Goal: Task Accomplishment & Management: Complete application form

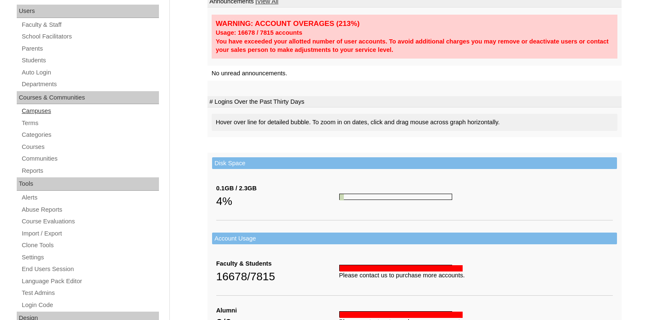
scroll to position [125, 0]
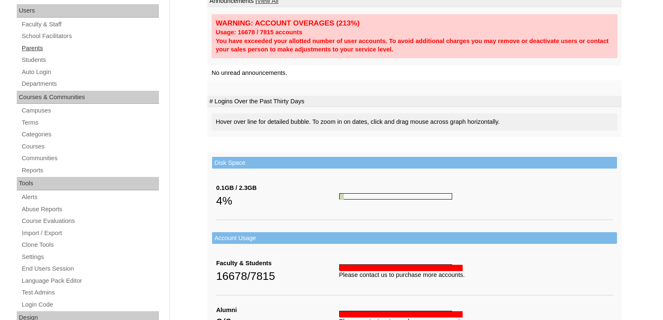
click at [41, 50] on link "Parents" at bounding box center [90, 48] width 138 height 10
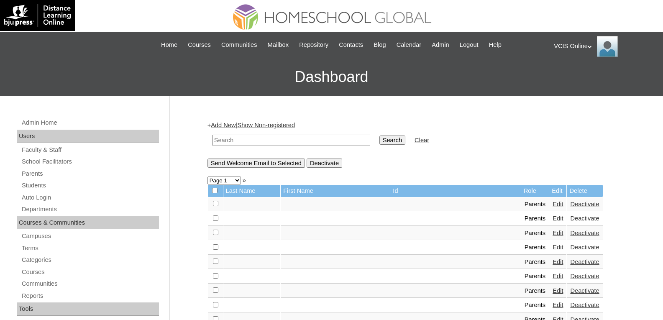
click at [229, 123] on link "Add New" at bounding box center [223, 125] width 25 height 7
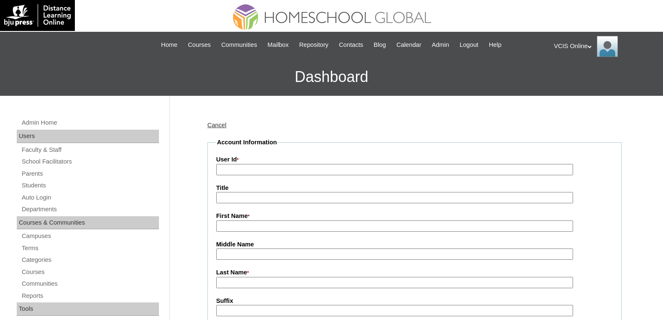
click at [225, 197] on input "Title" at bounding box center [394, 197] width 357 height 11
click at [229, 169] on input "User Id *" at bounding box center [394, 169] width 357 height 11
paste input "VCIS013-10D-PA2025"
type input "VCIS013-10D-PA2025"
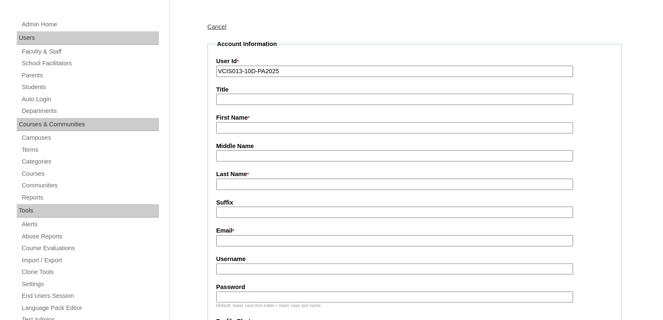
scroll to position [125, 0]
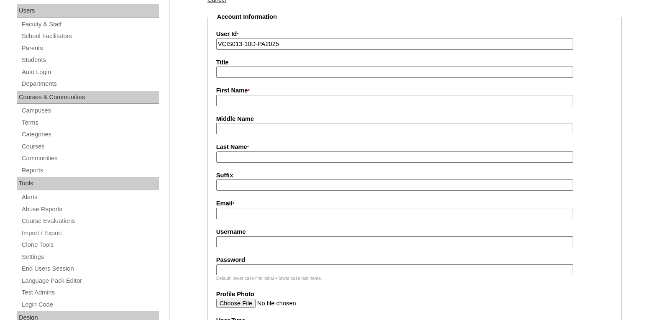
click at [239, 243] on input "Username" at bounding box center [394, 241] width 357 height 11
paste input "jsalud2025"
type input "jsalud2025"
click at [243, 274] on input "Password" at bounding box center [394, 269] width 357 height 11
paste input "67Q2pu"
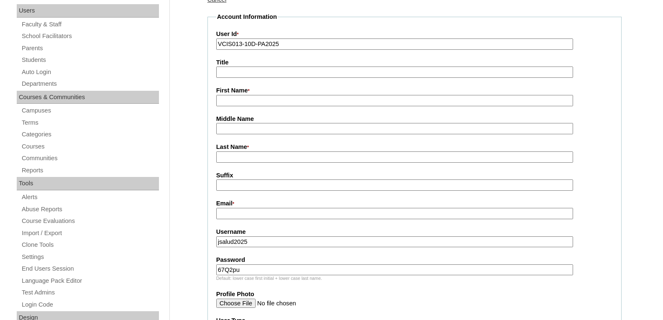
type input "67Q2pu"
click at [280, 257] on label "Password" at bounding box center [414, 260] width 396 height 9
click at [280, 264] on input "67Q2pu" at bounding box center [394, 269] width 357 height 11
click at [247, 99] on input "First Name *" at bounding box center [394, 100] width 357 height 11
paste input "Janice Salud"
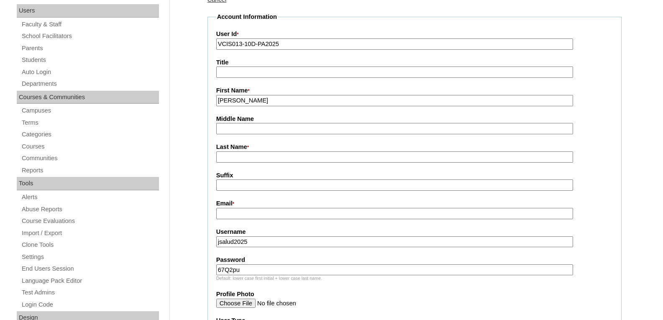
drag, startPoint x: 262, startPoint y: 100, endPoint x: 240, endPoint y: 99, distance: 22.2
click at [240, 99] on input "Janice Salud" at bounding box center [394, 100] width 357 height 11
type input "Janice"
click at [225, 154] on input "Last Name *" at bounding box center [394, 156] width 357 height 11
paste input "Salud"
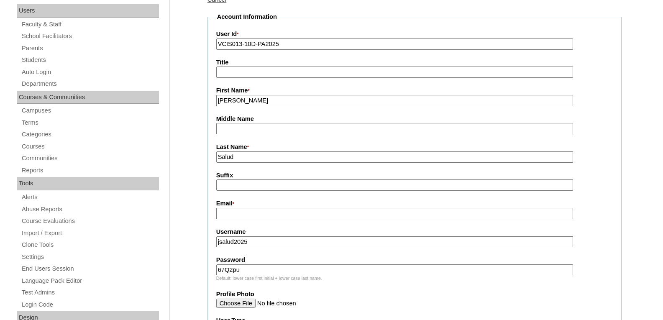
click at [246, 159] on input "Salud" at bounding box center [394, 156] width 357 height 11
type input "Salud (New Account)"
click at [224, 215] on input "Email *" at bounding box center [394, 213] width 357 height 11
paste input "oyamanj@yahoo.com"
type input "oyamanj@yahoo.com"
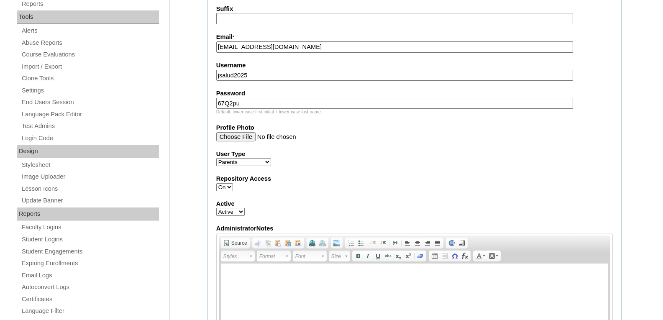
scroll to position [293, 0]
click at [323, 169] on fieldset "Account Information User Id * VCIS013-10D-PA2025 Title First Name * Janice Midd…" at bounding box center [414, 111] width 414 height 532
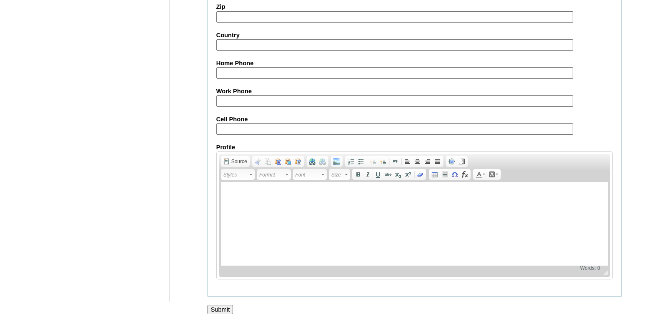
scroll to position [810, 0]
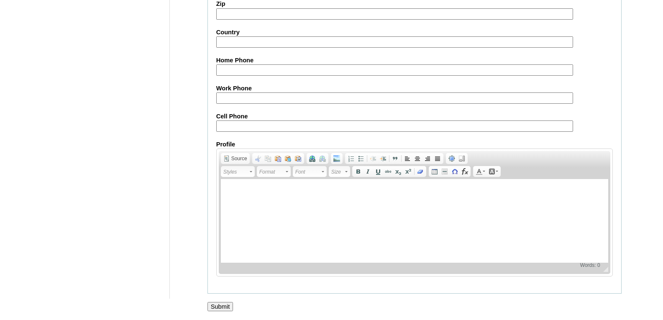
click at [235, 120] on input "Cell Phone" at bounding box center [394, 125] width 357 height 11
paste input "63-9166903774"
type input "63-9166903774"
click at [220, 307] on input "Submit" at bounding box center [220, 306] width 26 height 9
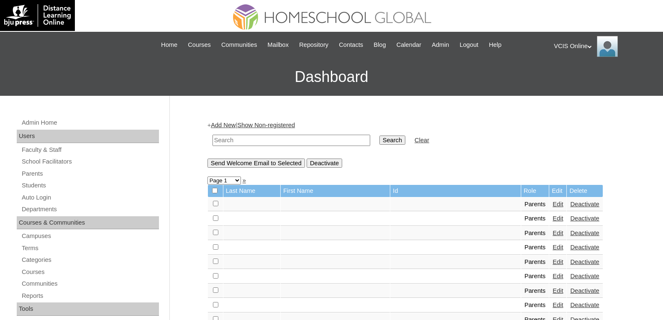
click at [228, 141] on input "text" at bounding box center [291, 140] width 158 height 11
paste input "VCIS013-10D-PA2025"
type input "VCIS013-10D-PA2025"
click at [379, 139] on input "Search" at bounding box center [392, 140] width 26 height 9
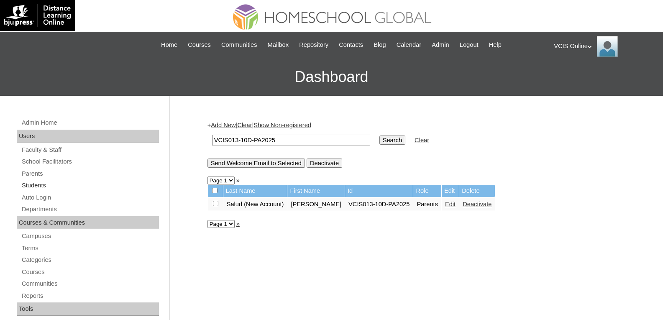
click at [25, 187] on link "Students" at bounding box center [90, 185] width 138 height 10
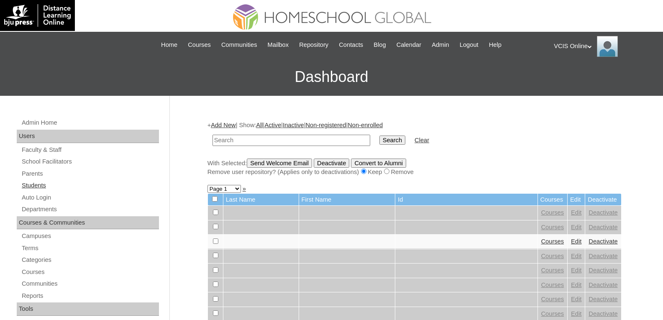
click at [38, 181] on link "Students" at bounding box center [90, 185] width 138 height 10
click at [220, 123] on link "Add New" at bounding box center [223, 125] width 25 height 7
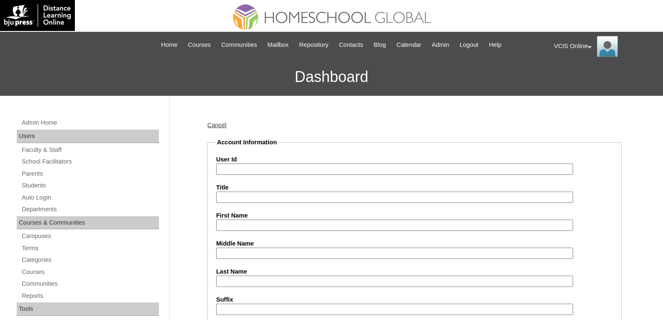
click at [225, 171] on input "User Id" at bounding box center [394, 169] width 357 height 11
paste input "VCIS013-10D-SA2025"
type input "VCIS013-10D-SA2025"
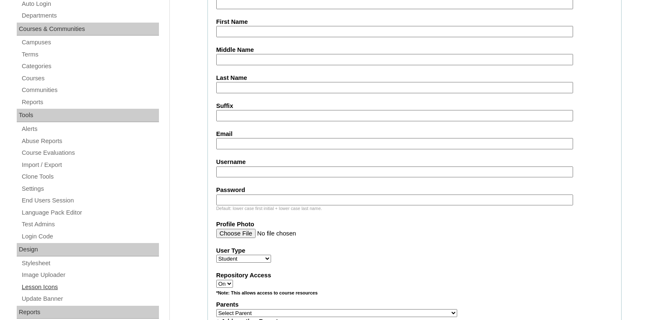
scroll to position [209, 0]
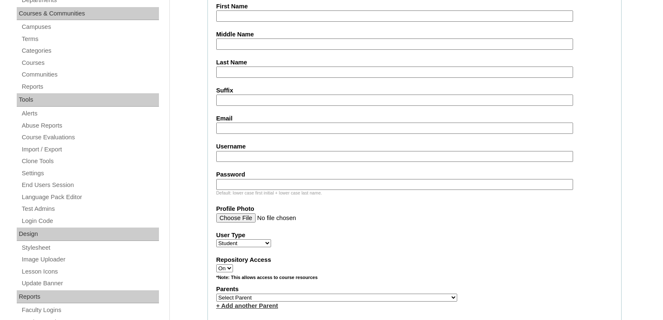
click at [245, 159] on input "Username" at bounding box center [394, 156] width 357 height 11
paste input "janice.oyaman2025"
type input "janice.oyaman2025"
click at [235, 187] on input "Password" at bounding box center [394, 184] width 357 height 11
paste input "5xH83n"
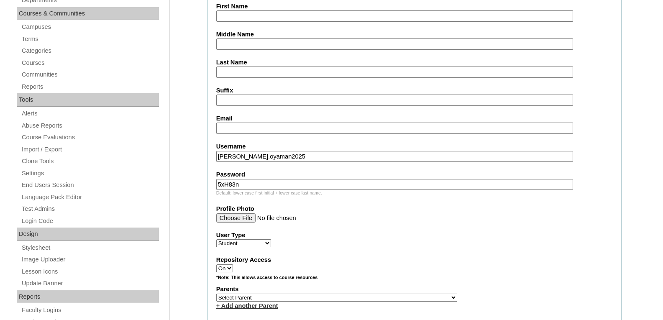
type input "5xH83n"
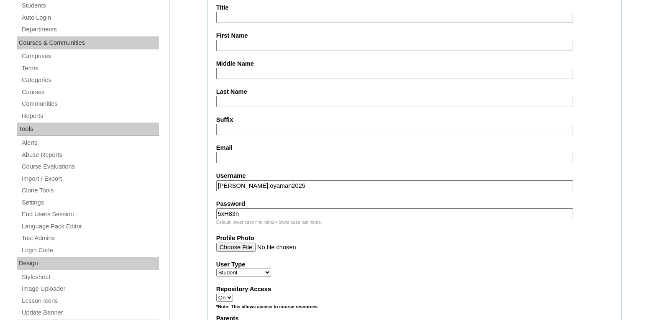
scroll to position [167, 0]
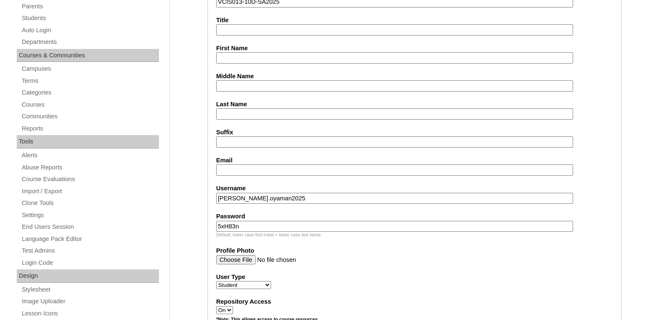
click at [234, 59] on input "First Name" at bounding box center [394, 57] width 357 height 11
paste input "Janrice Salud Oyaman"
drag, startPoint x: 242, startPoint y: 58, endPoint x: 299, endPoint y: 60, distance: 57.3
click at [299, 60] on input "Janrice Salud Oyaman" at bounding box center [394, 57] width 357 height 11
type input "Janrice"
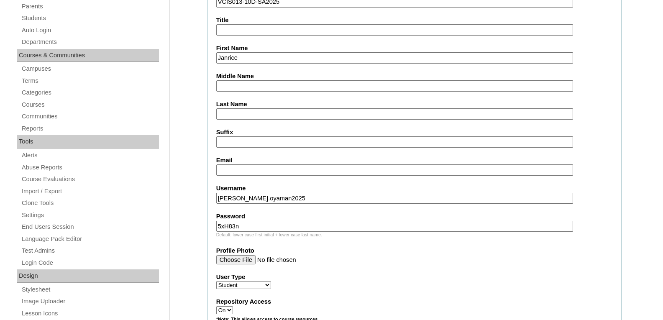
click at [220, 83] on input "Middle Name" at bounding box center [394, 85] width 357 height 11
paste input "Salud Oyaman"
drag, startPoint x: 239, startPoint y: 89, endPoint x: 311, endPoint y: 90, distance: 72.4
click at [311, 90] on input "Salud Oyaman" at bounding box center [394, 85] width 357 height 11
type input "Salud"
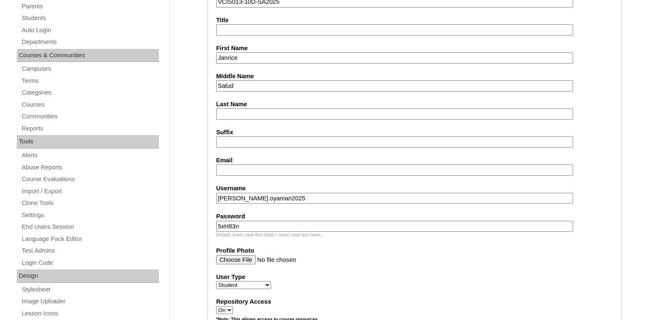
click at [225, 114] on input "Last Name" at bounding box center [394, 113] width 357 height 11
paste input "Oyaman"
type input "Oyaman"
click at [229, 165] on input "Email" at bounding box center [394, 169] width 357 height 11
paste input "oyamanj@yahoo.com"
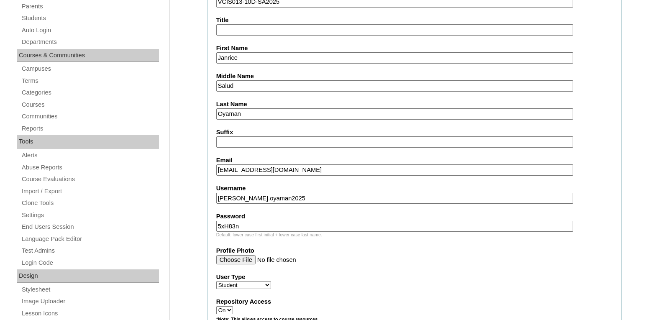
type input "oyamanj@yahoo.com"
click at [609, 209] on fieldset "Account Information User Id VCIS013-10D-SA2025 Title First Name Janrice Middle …" at bounding box center [414, 309] width 414 height 676
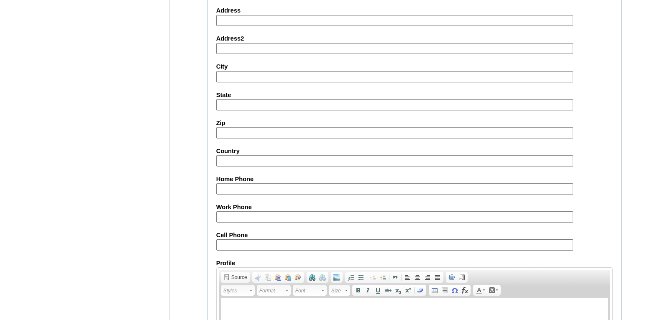
scroll to position [878, 0]
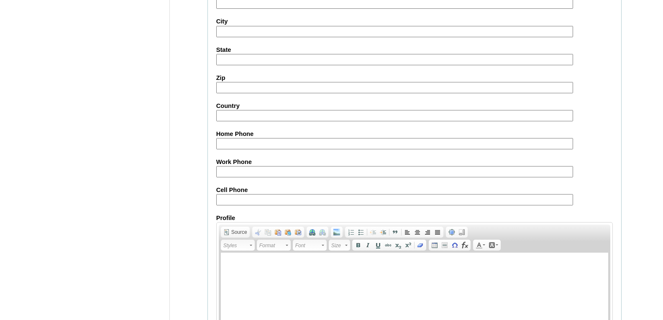
click at [245, 200] on input "Cell Phone" at bounding box center [394, 199] width 357 height 11
paste input "63-9166903774"
type input "63-9166903774"
click at [612, 148] on div "Home Phone" at bounding box center [414, 140] width 396 height 20
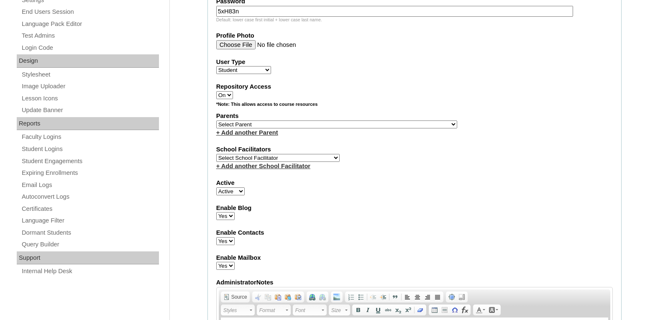
scroll to position [367, 0]
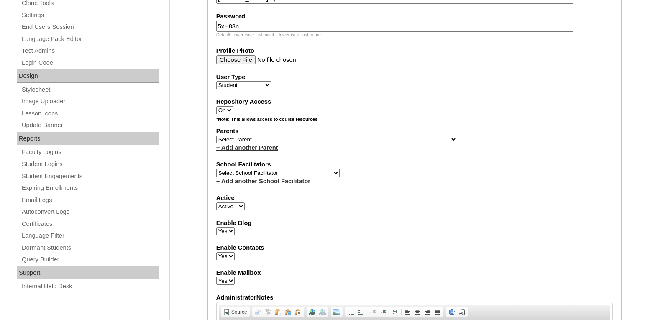
click at [270, 140] on select "Select Parent , , , , , , , , , , , , , , , , , , , , , , , , , , , , , , , , ,…" at bounding box center [336, 140] width 241 height 8
click at [227, 140] on select "Select Parent , , , , , , , , , , , , , , , , , , , , , , , , , , , , , , , , ,…" at bounding box center [336, 140] width 241 height 8
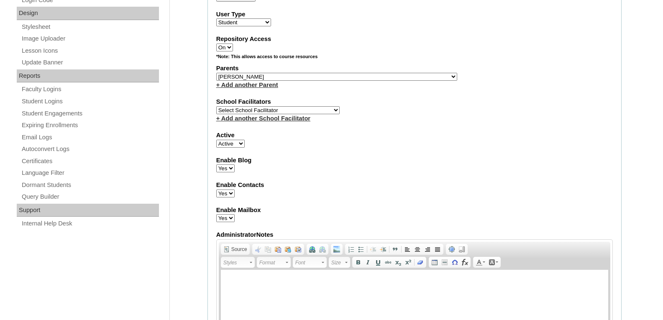
scroll to position [409, 0]
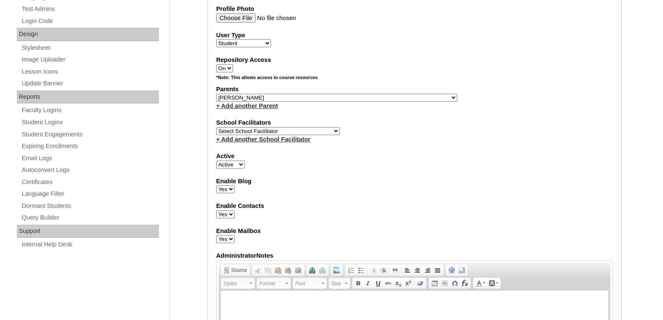
click at [330, 95] on select "Select Parent , , , , , , , , , , , , , , , , , , , , , , , , , , , , , , , , ,…" at bounding box center [336, 98] width 241 height 8
select select "43818"
click at [216, 94] on select "Select Parent , , , , , , , , , , , , , , , , , , , , , , , , , , , , , , , , ,…" at bounding box center [336, 98] width 241 height 8
click at [281, 130] on select "Select School Facilitator Norman Añain Ruffa Abadijas Mary Abella Gloryfe Abion…" at bounding box center [277, 131] width 123 height 8
select select "36406"
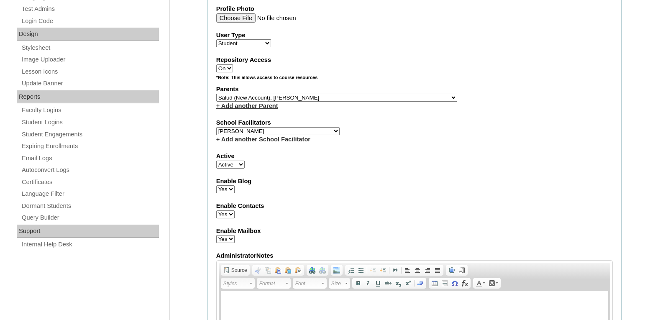
click at [286, 132] on select "Select School Facilitator Norman Añain Ruffa Abadijas Mary Abella Gloryfe Abion…" at bounding box center [277, 131] width 123 height 8
click at [216, 127] on select "Select School Facilitator Norman Añain Ruffa Abadijas Mary Abella Gloryfe Abion…" at bounding box center [277, 131] width 123 height 8
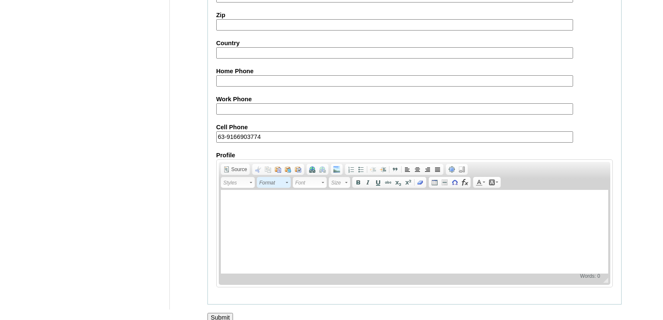
scroll to position [953, 0]
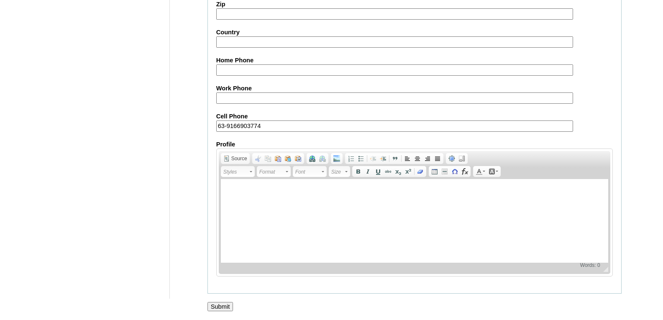
click at [230, 305] on input "Submit" at bounding box center [220, 306] width 26 height 9
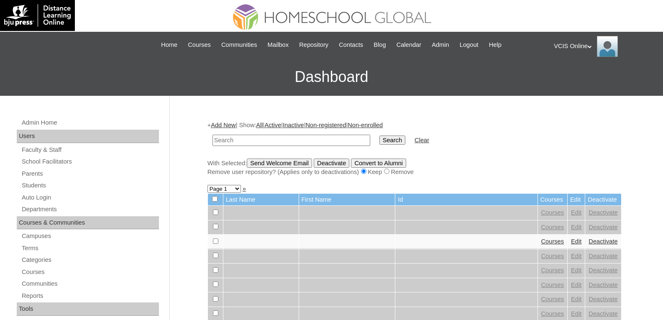
click at [217, 141] on input "text" at bounding box center [291, 140] width 158 height 11
paste input "VCIS013-10D-SA2025"
type input "VCIS013-10D-SA2025"
click at [379, 139] on input "Search" at bounding box center [392, 140] width 26 height 9
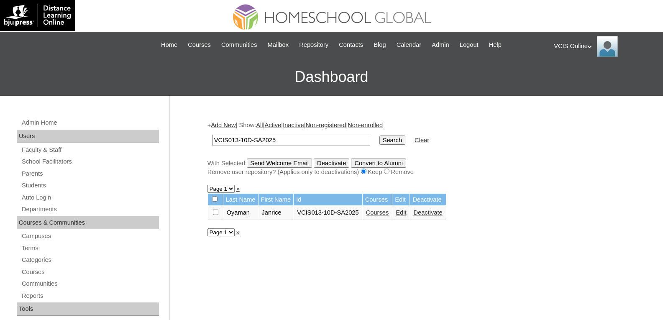
click at [381, 214] on link "Courses" at bounding box center [377, 212] width 23 height 7
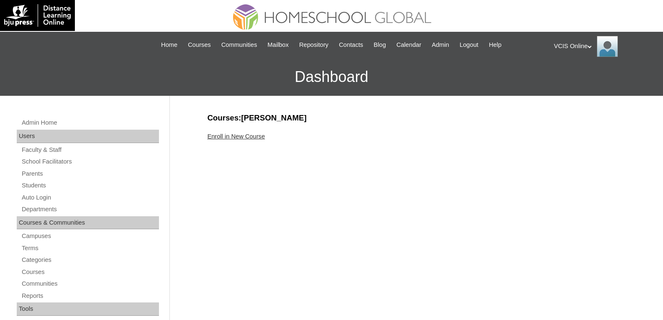
click at [251, 137] on link "Enroll in New Course" at bounding box center [236, 136] width 58 height 7
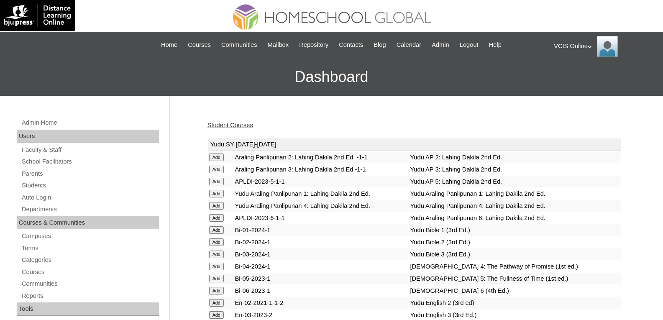
drag, startPoint x: 439, startPoint y: 130, endPoint x: 9, endPoint y: 126, distance: 430.0
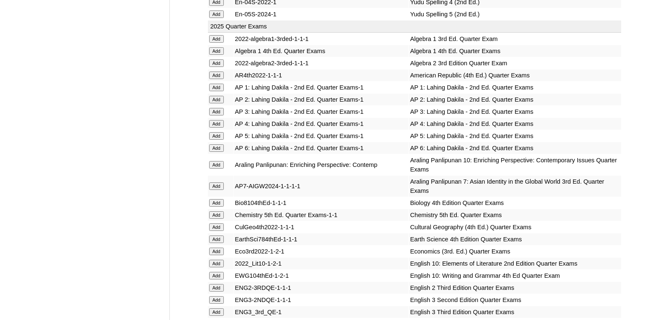
scroll to position [1952, 0]
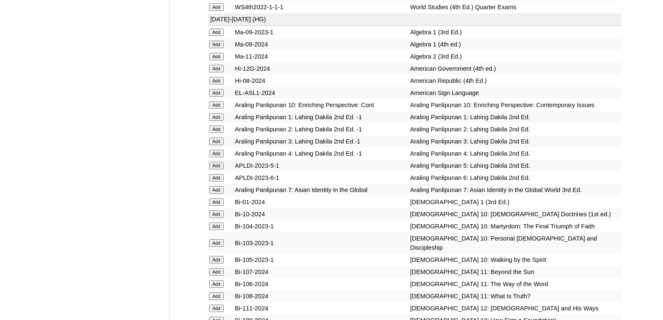
click at [214, 109] on input "Add" at bounding box center [216, 105] width 15 height 8
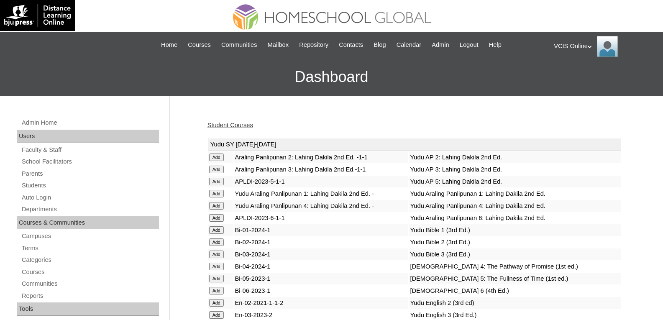
scroll to position [2061, 0]
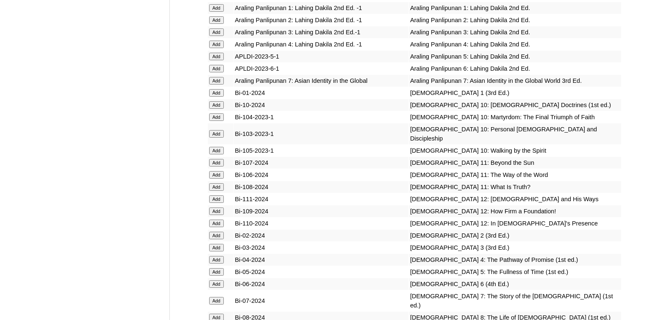
click at [218, 109] on input "Add" at bounding box center [216, 105] width 15 height 8
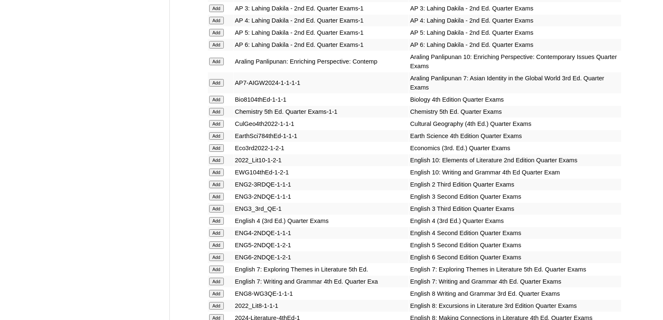
scroll to position [2389, 0]
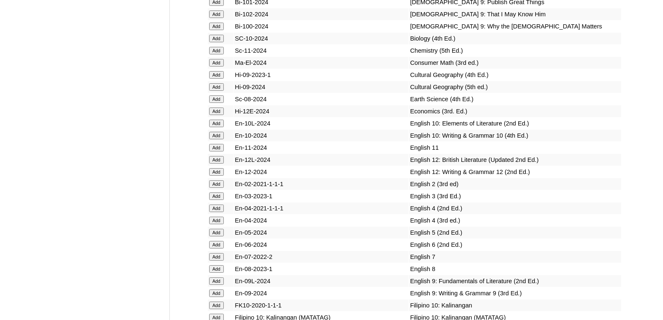
click at [218, 127] on input "Add" at bounding box center [216, 124] width 15 height 8
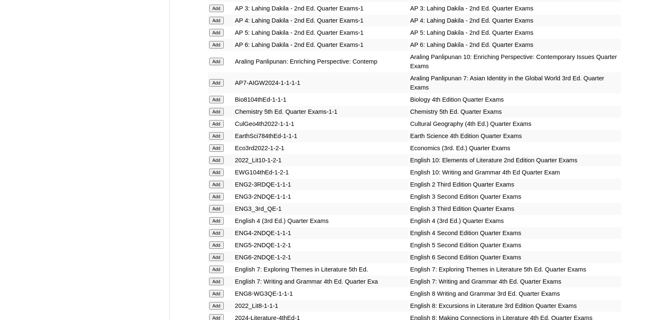
scroll to position [2401, 0]
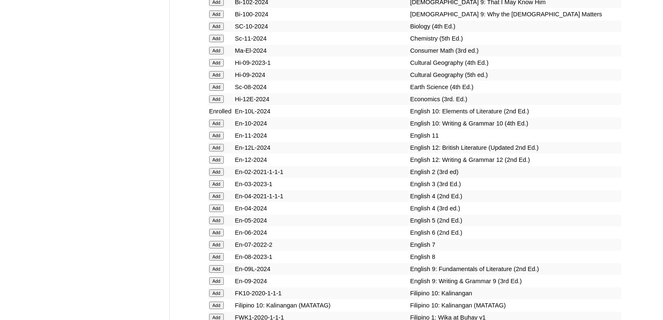
click at [220, 127] on input "Add" at bounding box center [216, 124] width 15 height 8
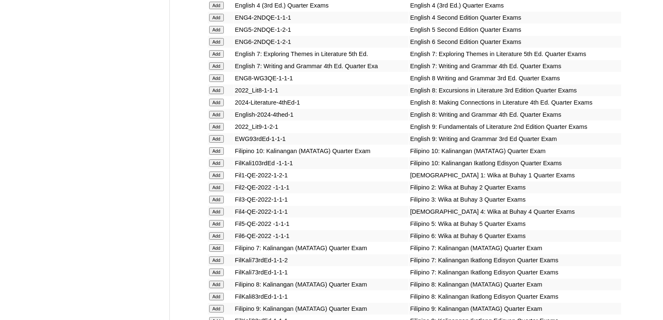
scroll to position [2570, 0]
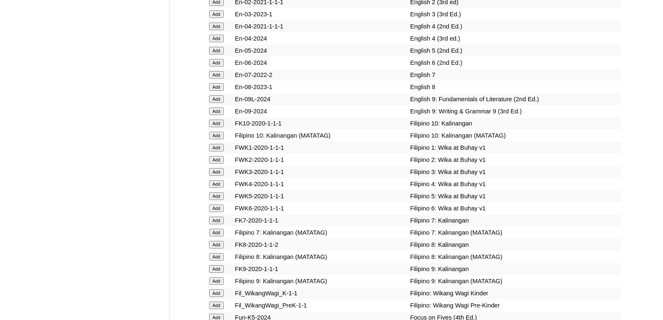
click at [217, 139] on input "Add" at bounding box center [216, 136] width 15 height 8
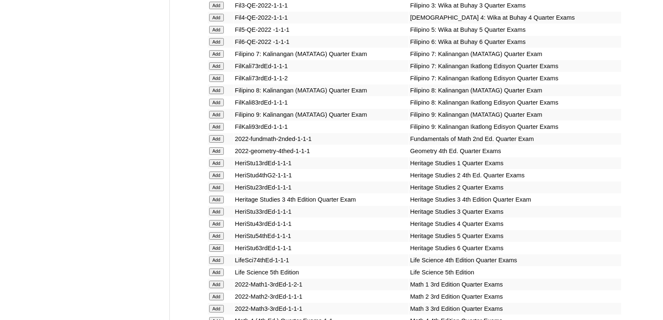
scroll to position [2801, 0]
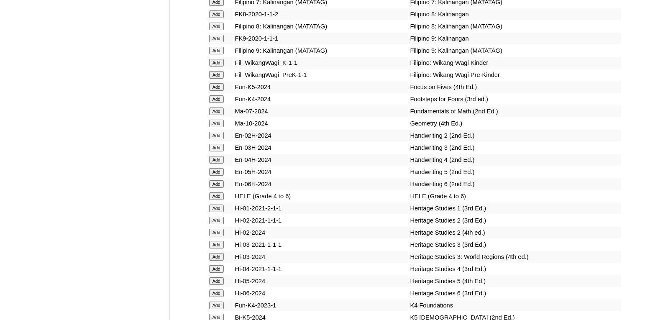
click at [220, 127] on input "Add" at bounding box center [216, 124] width 15 height 8
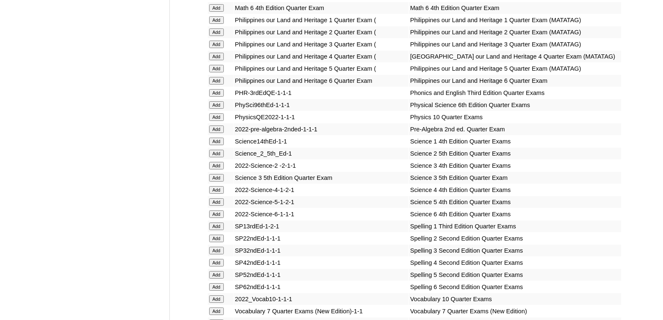
scroll to position [3286, 0]
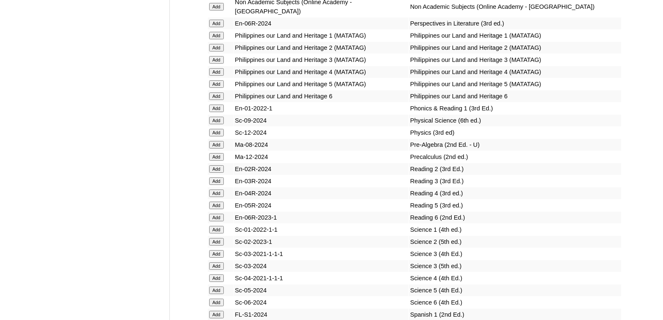
click at [221, 136] on input "Add" at bounding box center [216, 133] width 15 height 8
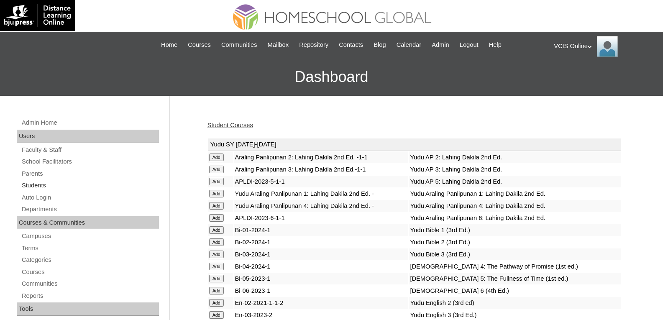
click at [40, 186] on link "Students" at bounding box center [90, 185] width 138 height 10
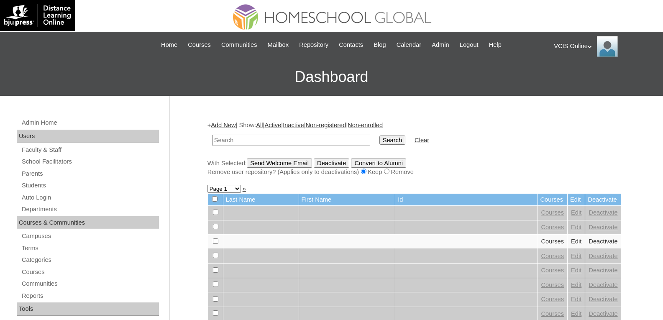
click at [252, 141] on input "text" at bounding box center [291, 140] width 158 height 11
type input "VCIS013-10D-SA2025"
click at [379, 140] on input "Search" at bounding box center [392, 140] width 26 height 9
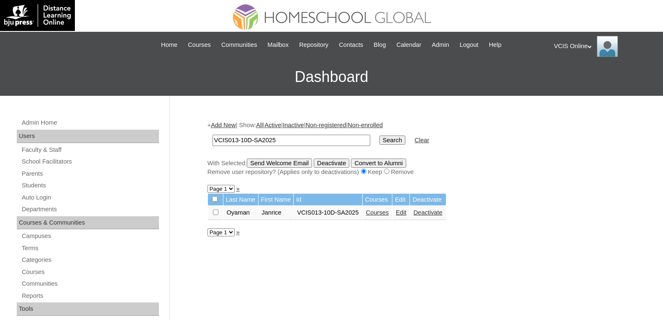
click at [374, 212] on link "Courses" at bounding box center [377, 212] width 23 height 7
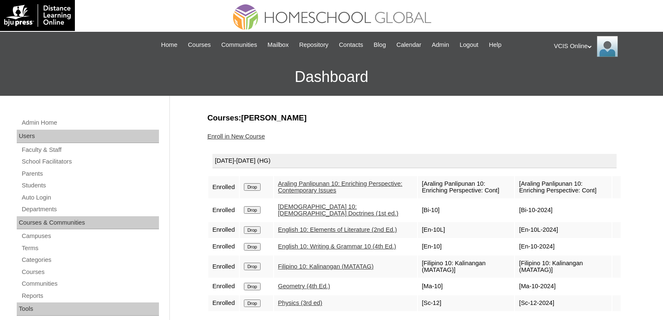
scroll to position [125, 0]
